Goal: Task Accomplishment & Management: Manage account settings

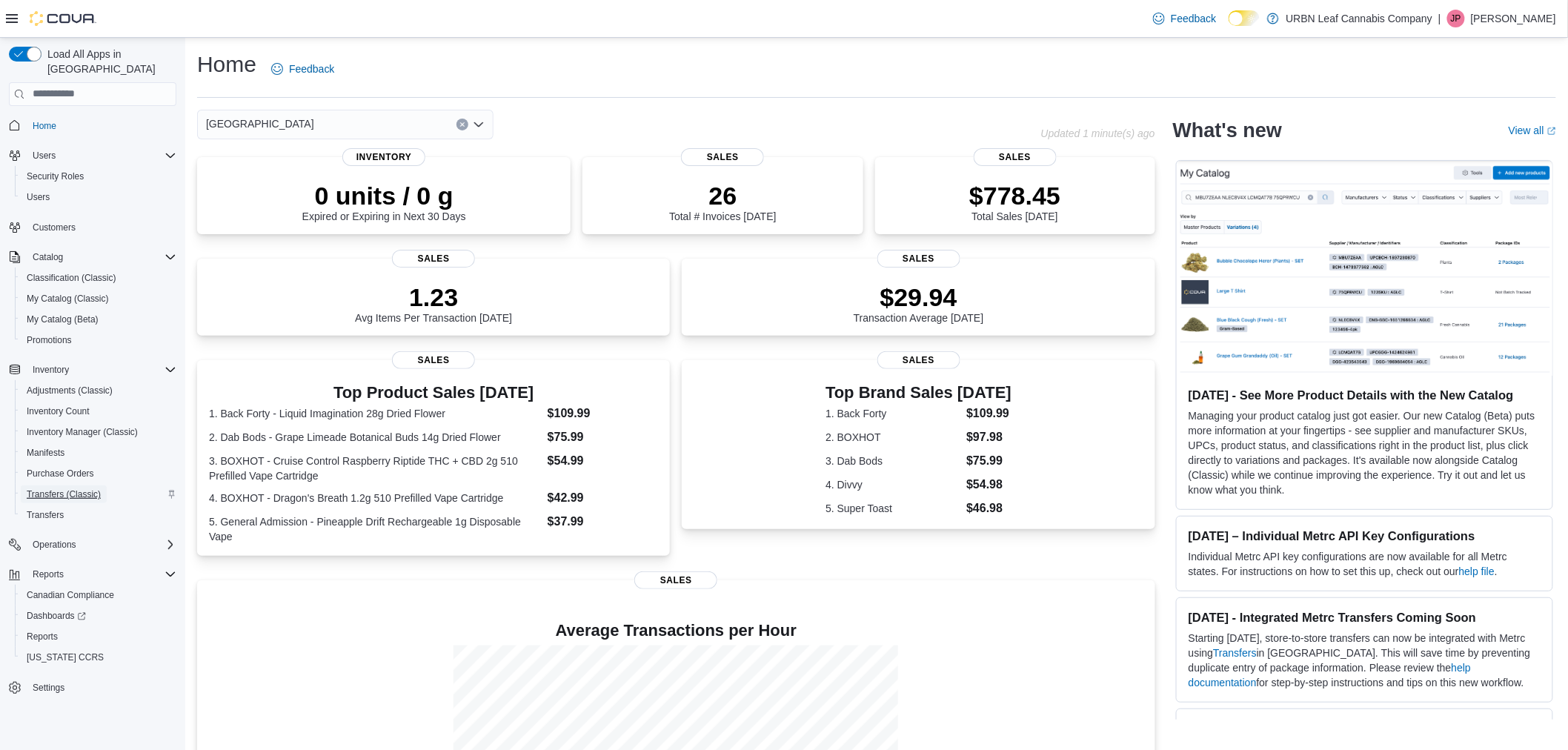
click at [74, 489] on span "Transfers (Classic)" at bounding box center [63, 494] width 74 height 12
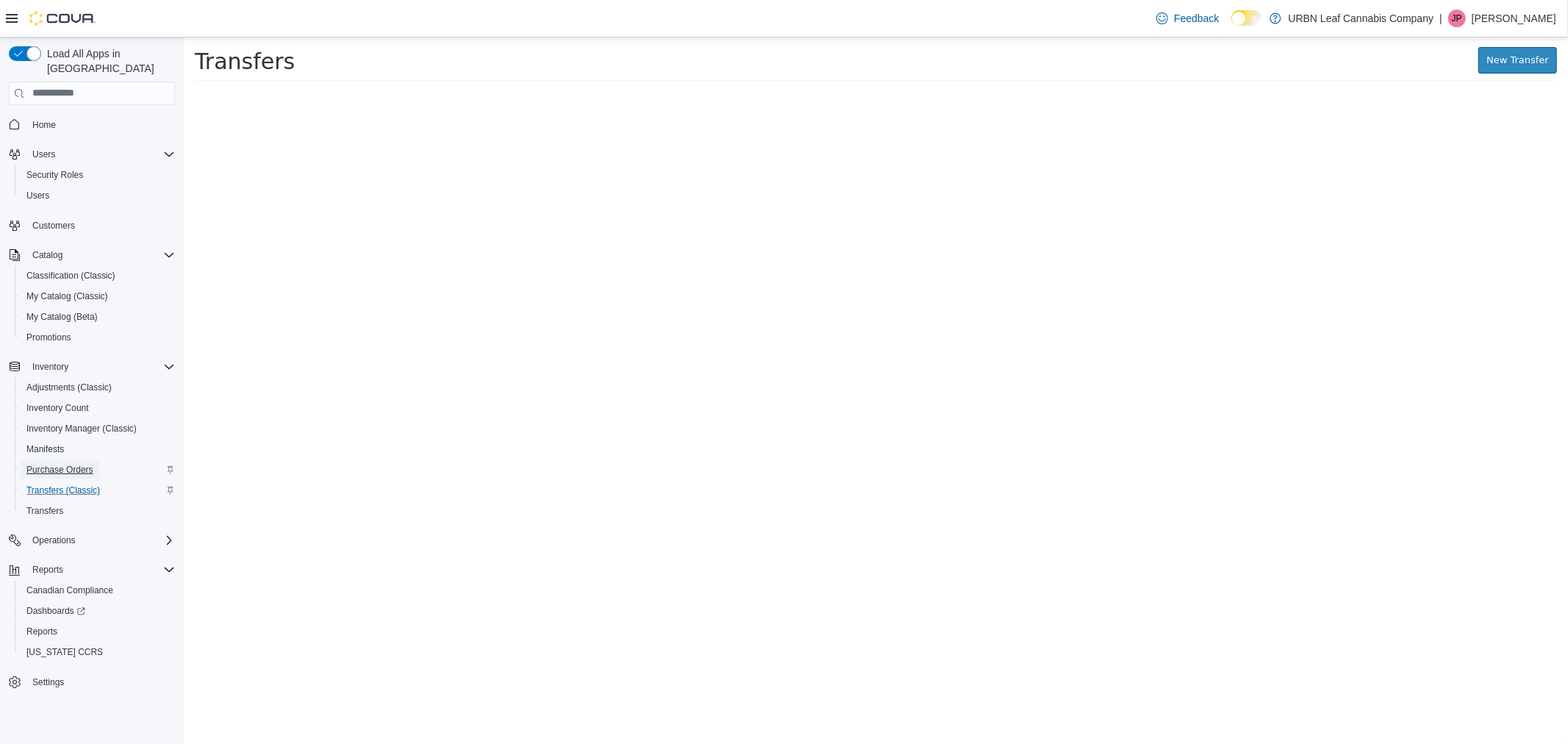
click at [92, 464] on span "Purchase Orders" at bounding box center [59, 470] width 67 height 12
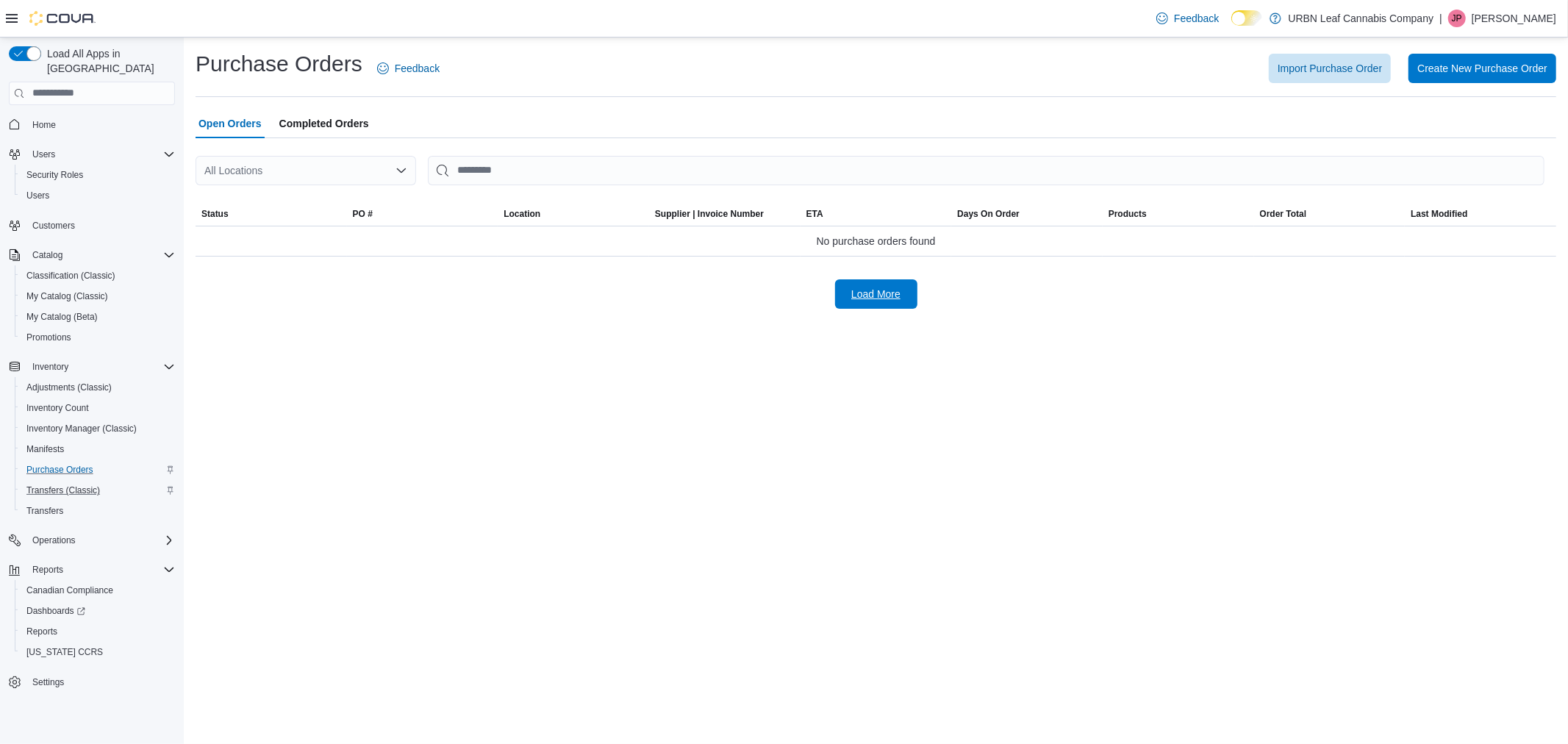
click at [853, 295] on span "Load More" at bounding box center [877, 294] width 49 height 15
click at [273, 173] on div "All Locations" at bounding box center [306, 170] width 220 height 29
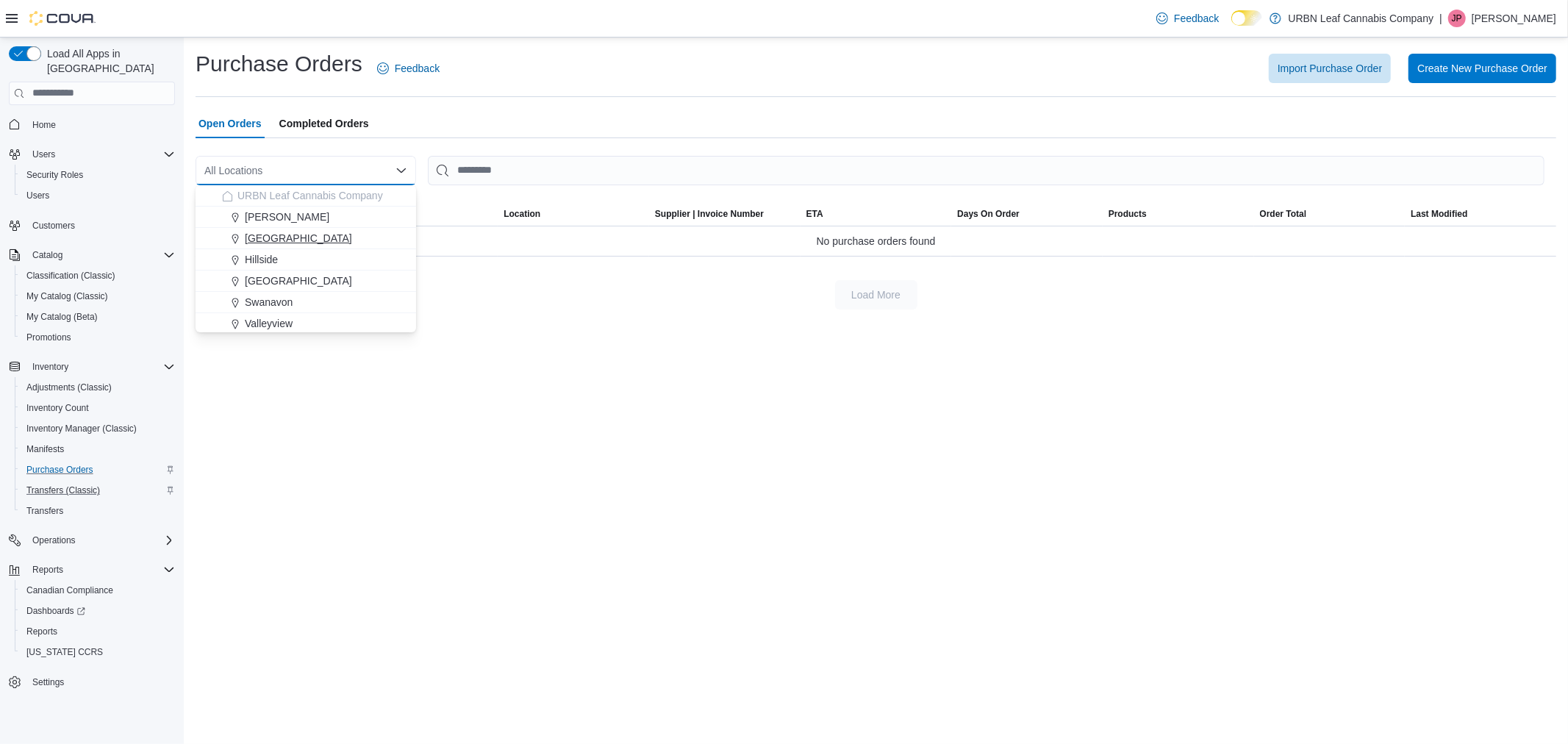
click at [256, 233] on span "[GEOGRAPHIC_DATA]" at bounding box center [298, 237] width 107 height 15
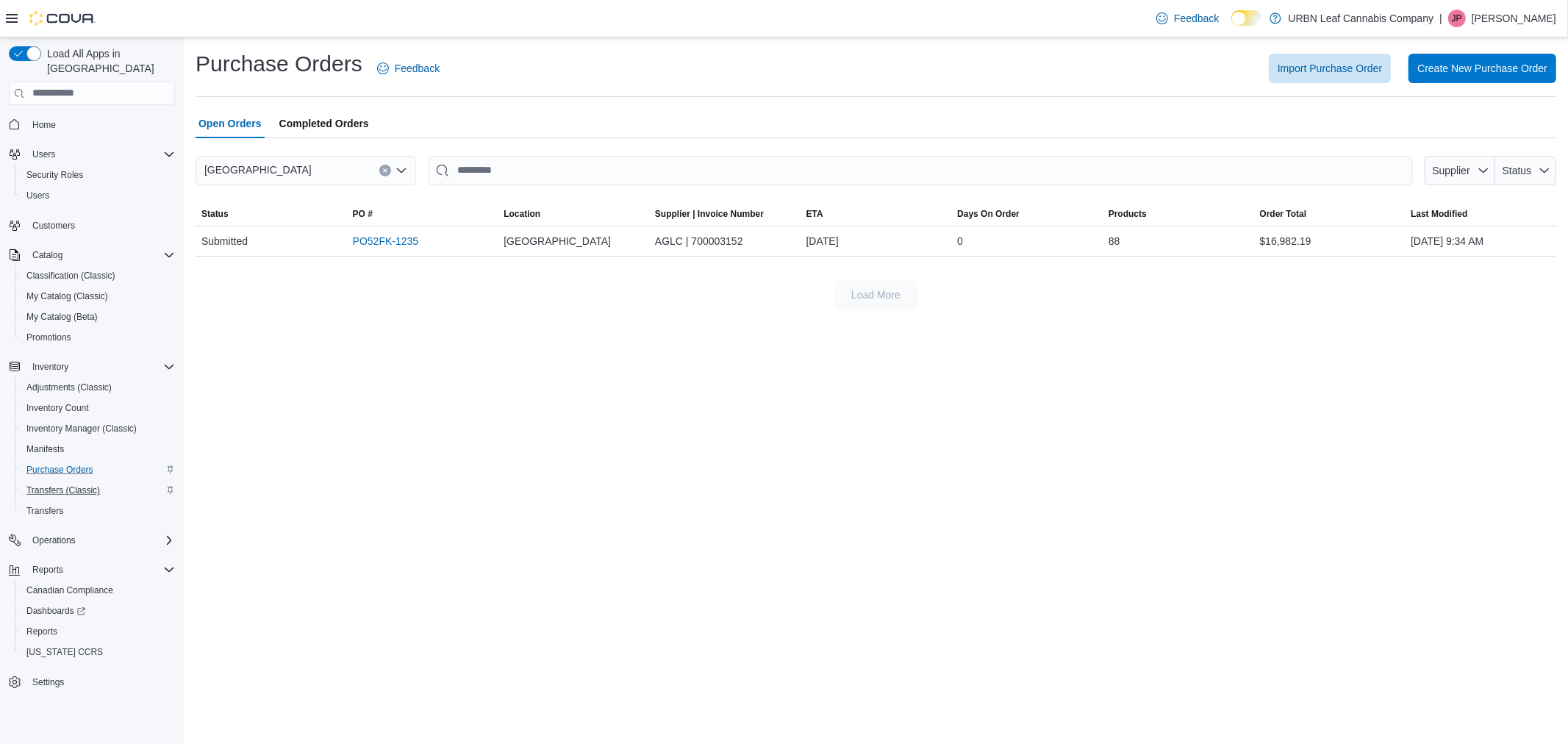
drag, startPoint x: 682, startPoint y: 362, endPoint x: 513, endPoint y: 288, distance: 184.5
click at [684, 362] on div "Purchase Orders Feedback Import Purchase Order Create New Purchase Order Open O…" at bounding box center [876, 391] width 1385 height 707
click at [365, 245] on link "PO52FK-1235" at bounding box center [386, 241] width 66 height 18
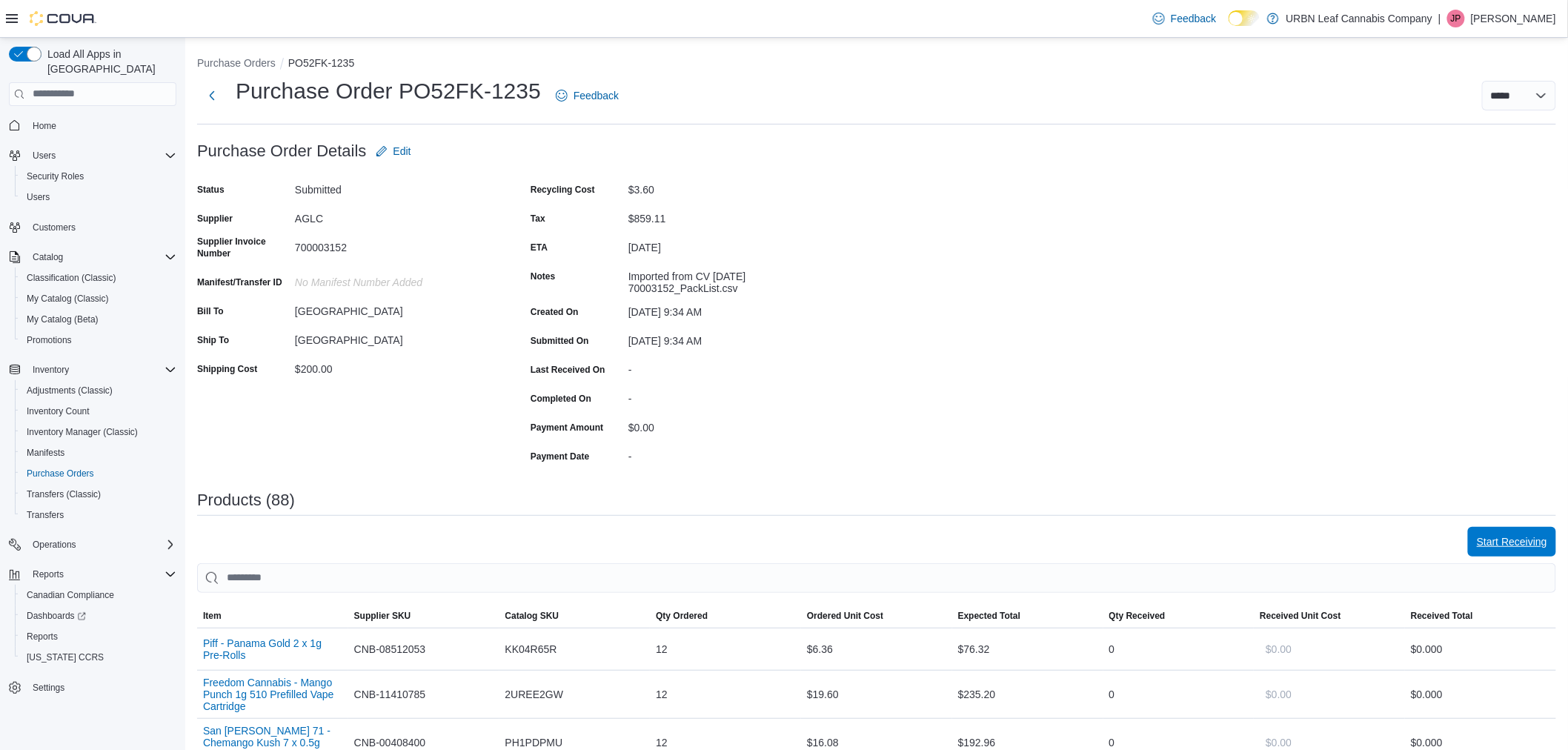
click at [1545, 532] on span "Start Receiving" at bounding box center [1512, 542] width 71 height 30
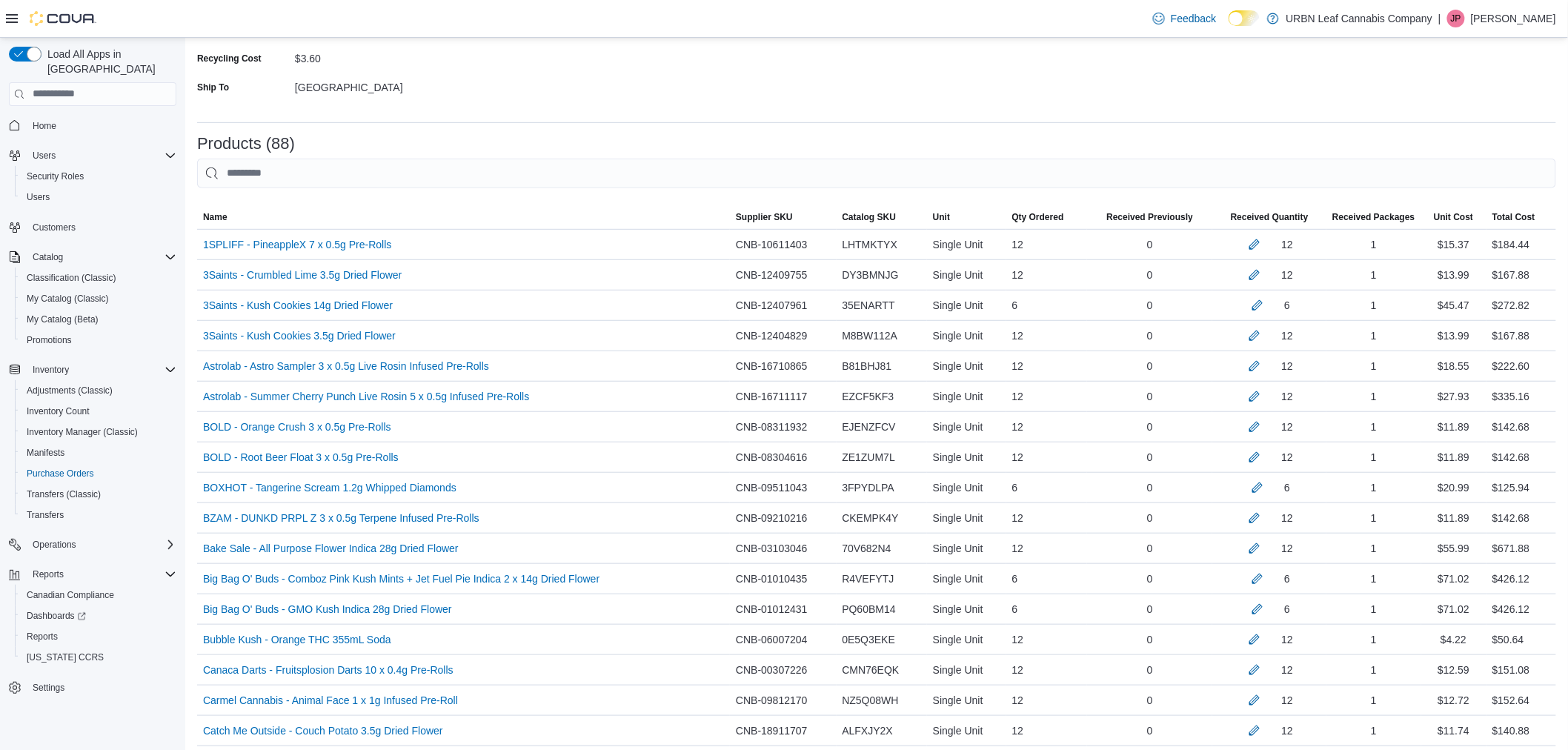
scroll to position [2641, 0]
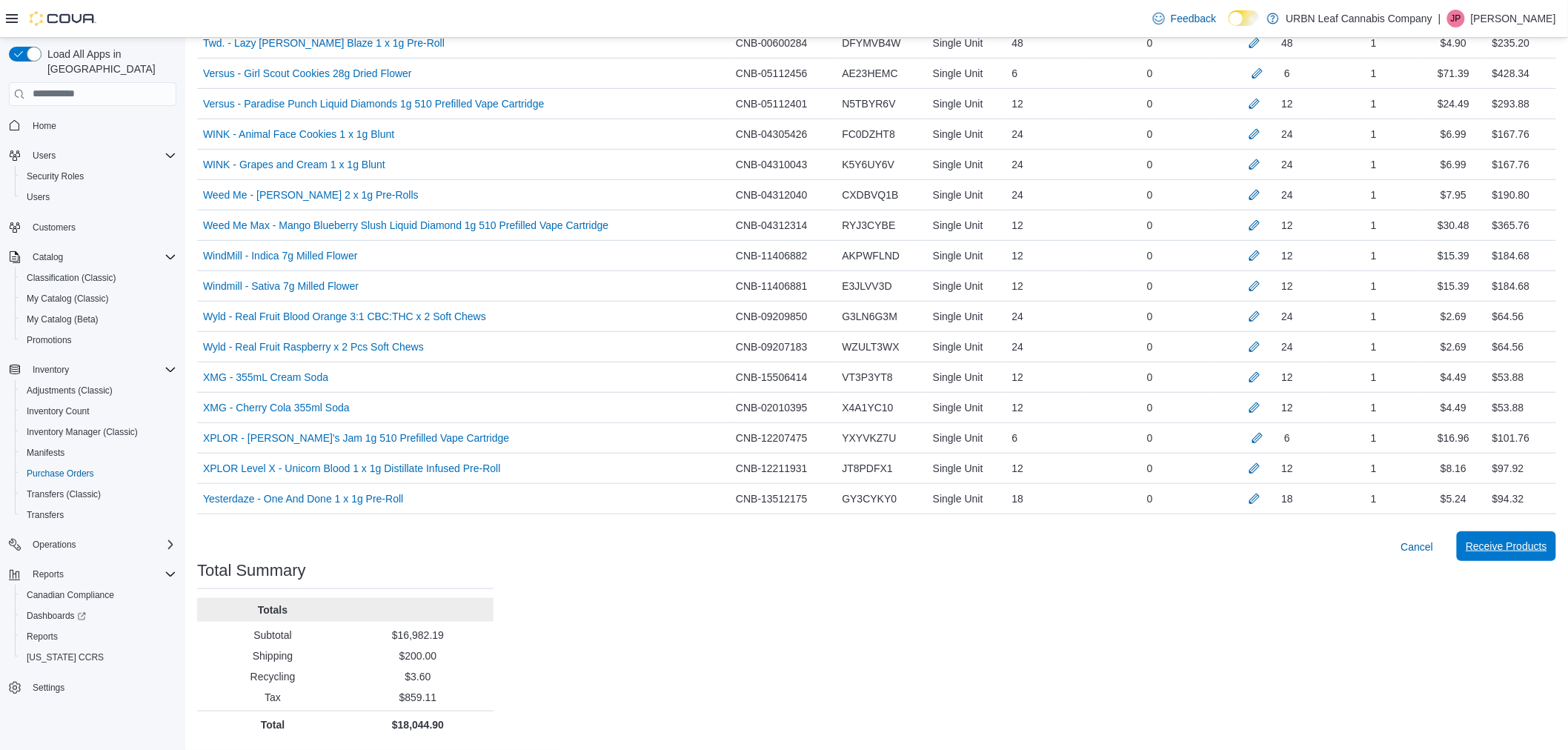
click at [1538, 538] on span "Receive Products" at bounding box center [1507, 546] width 82 height 30
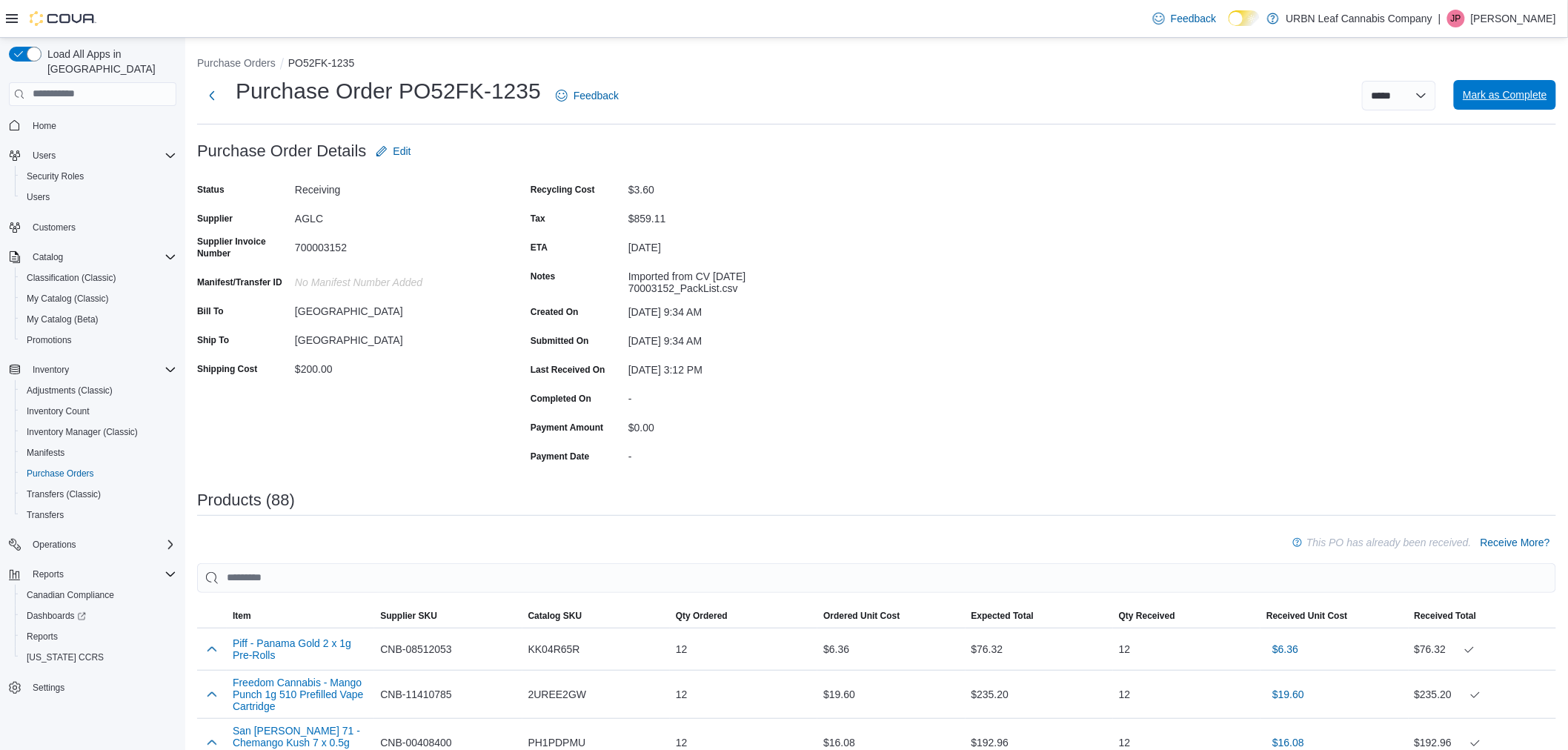
click at [1529, 92] on span "Mark as Complete" at bounding box center [1505, 95] width 85 height 15
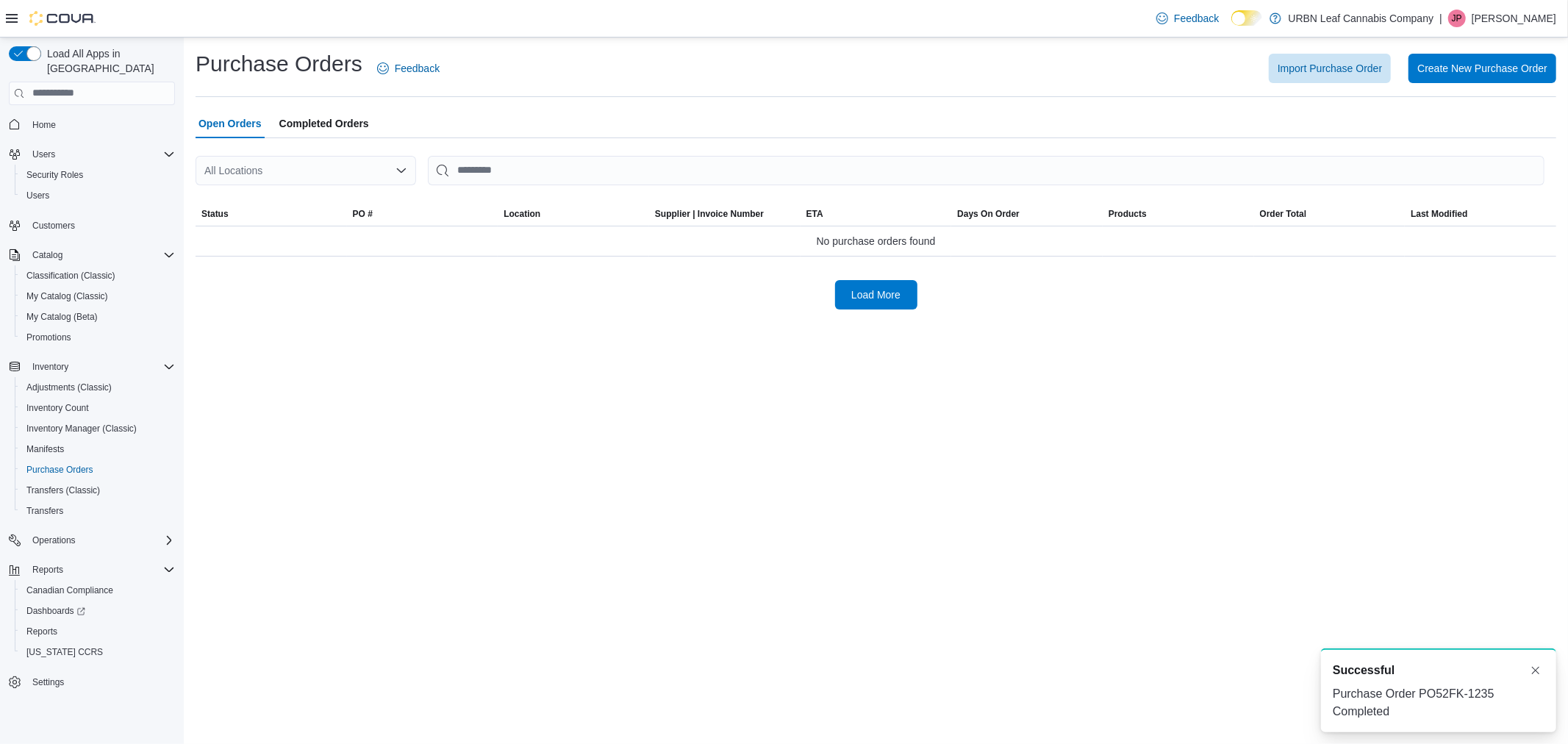
click at [1290, 371] on div "Purchase Orders Feedback Import Purchase Order Create New Purchase Order Open O…" at bounding box center [876, 391] width 1385 height 707
click at [860, 304] on span "Load More" at bounding box center [877, 294] width 65 height 29
click at [1122, 441] on div "Purchase Orders Feedback Import Purchase Order Create New Purchase Order Open O…" at bounding box center [876, 391] width 1385 height 707
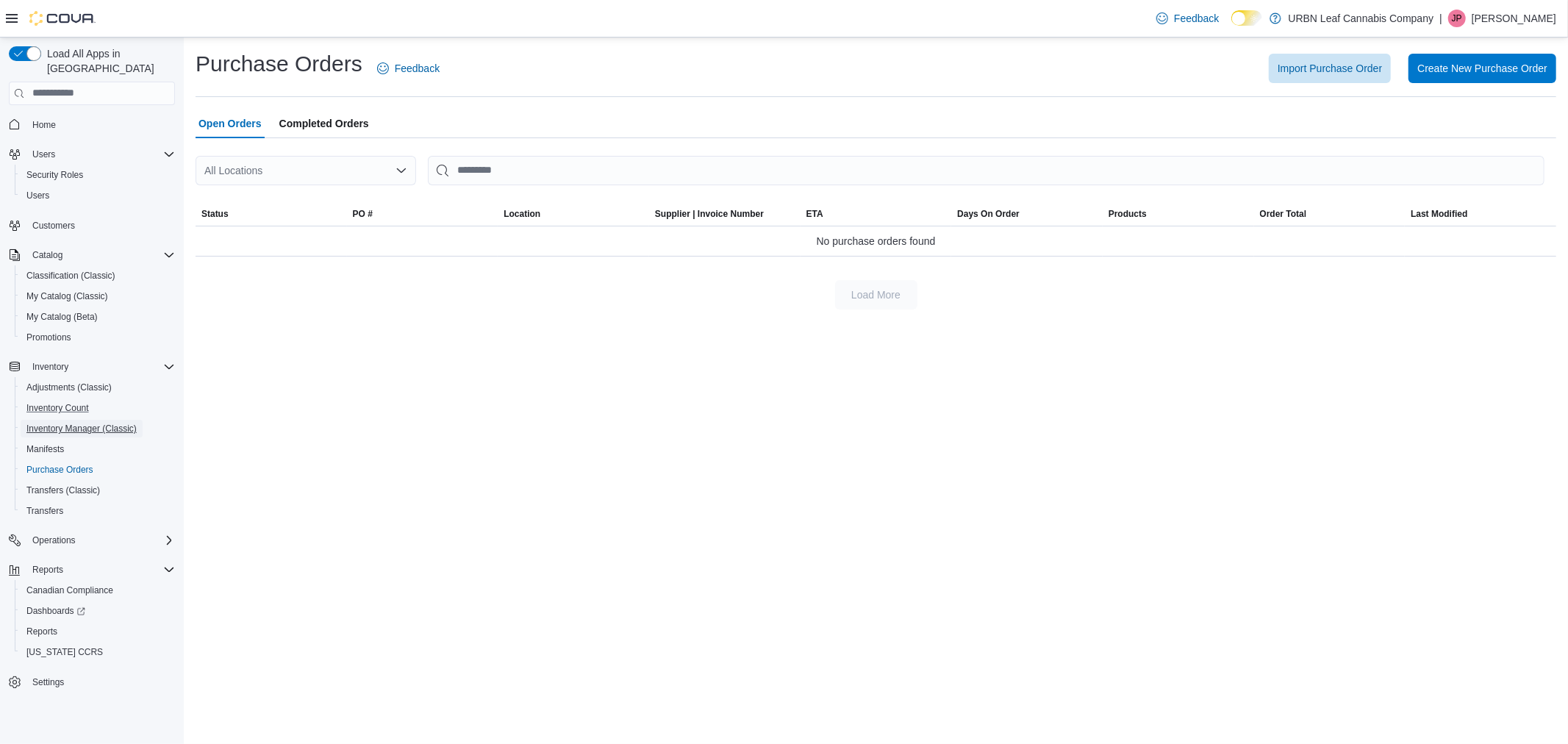
drag, startPoint x: 62, startPoint y: 410, endPoint x: 123, endPoint y: 400, distance: 61.8
click at [62, 422] on span "Inventory Manager (Classic)" at bounding box center [81, 428] width 110 height 12
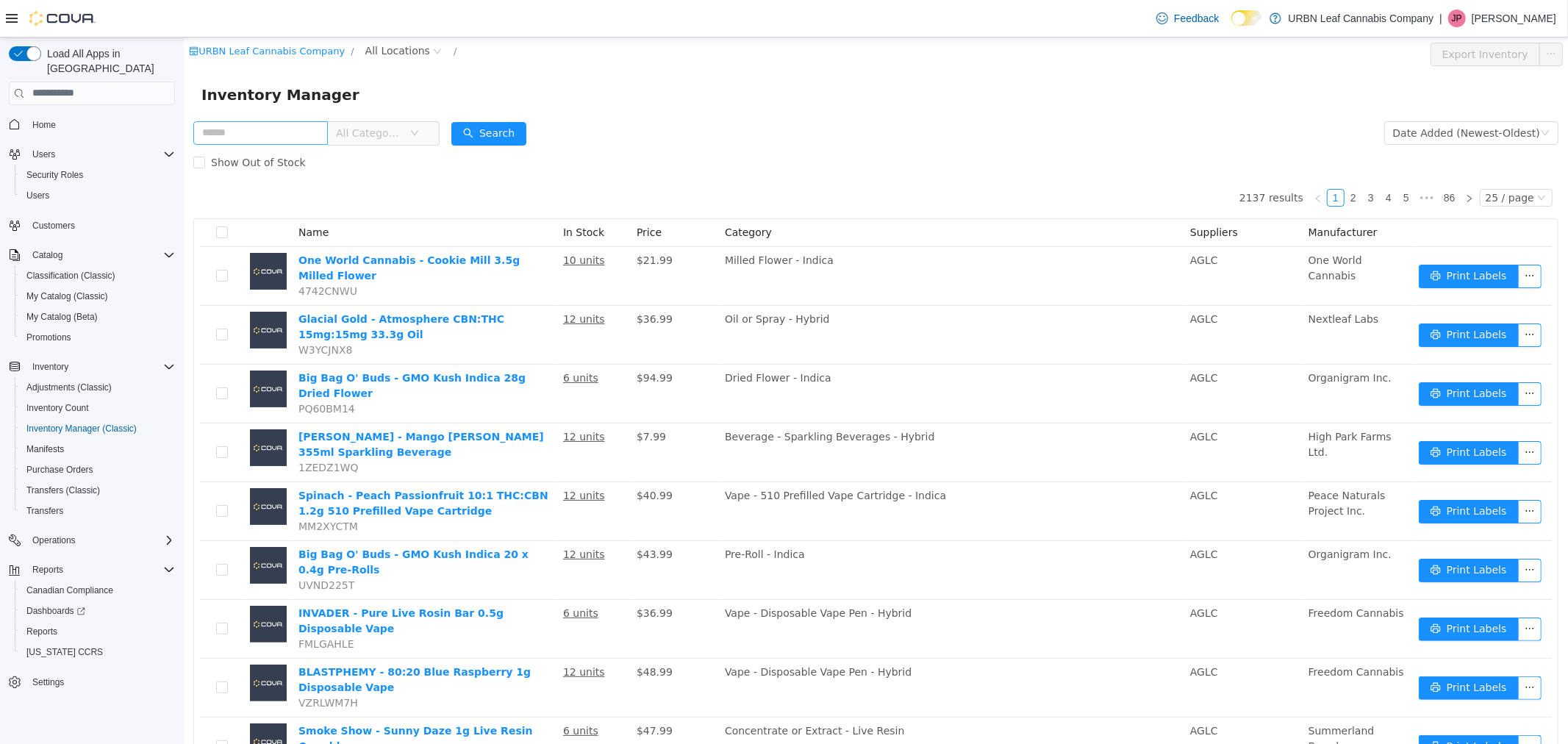
click at [305, 124] on input "text" at bounding box center [260, 132] width 135 height 24
type input "**********"
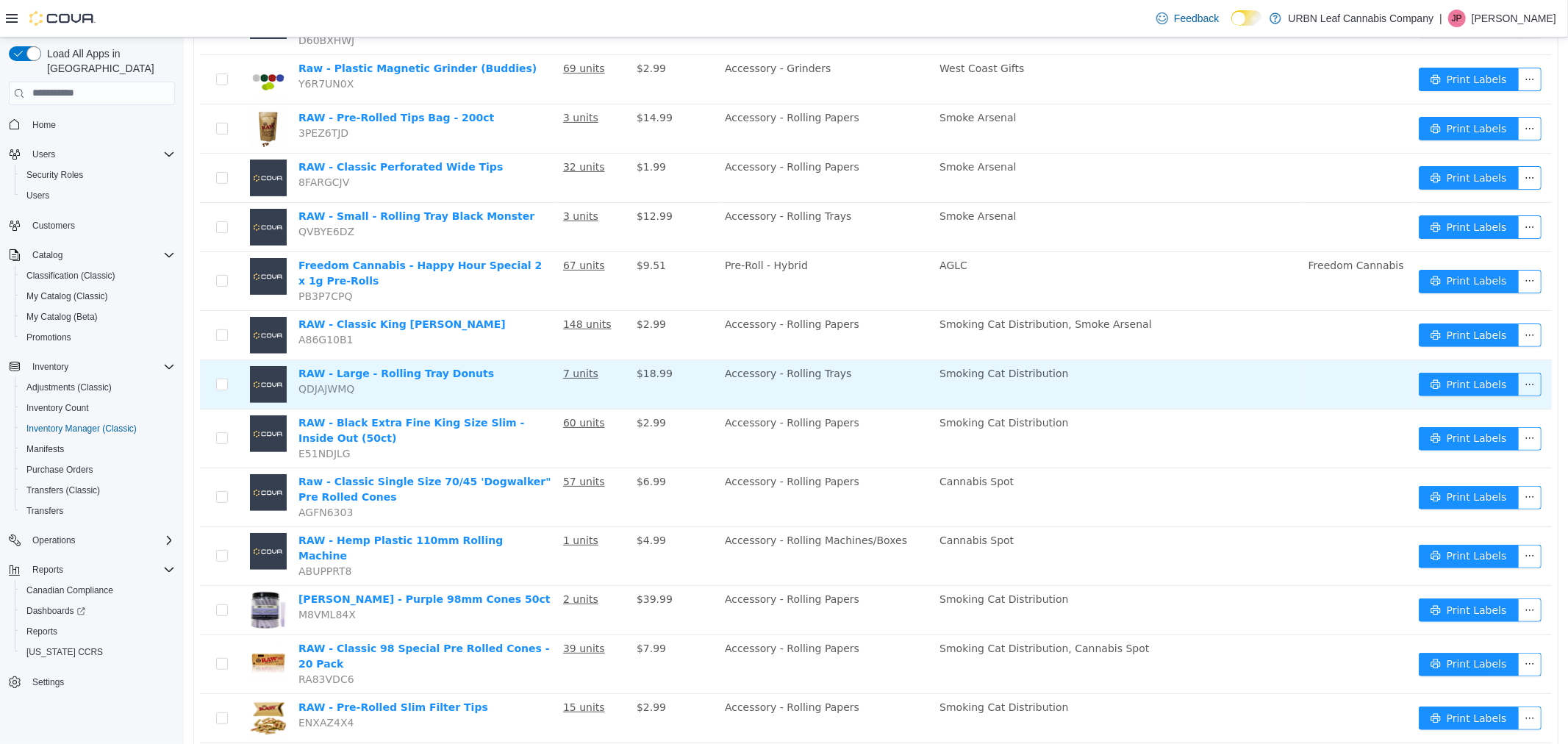
scroll to position [326, 0]
